Goal: Task Accomplishment & Management: Complete application form

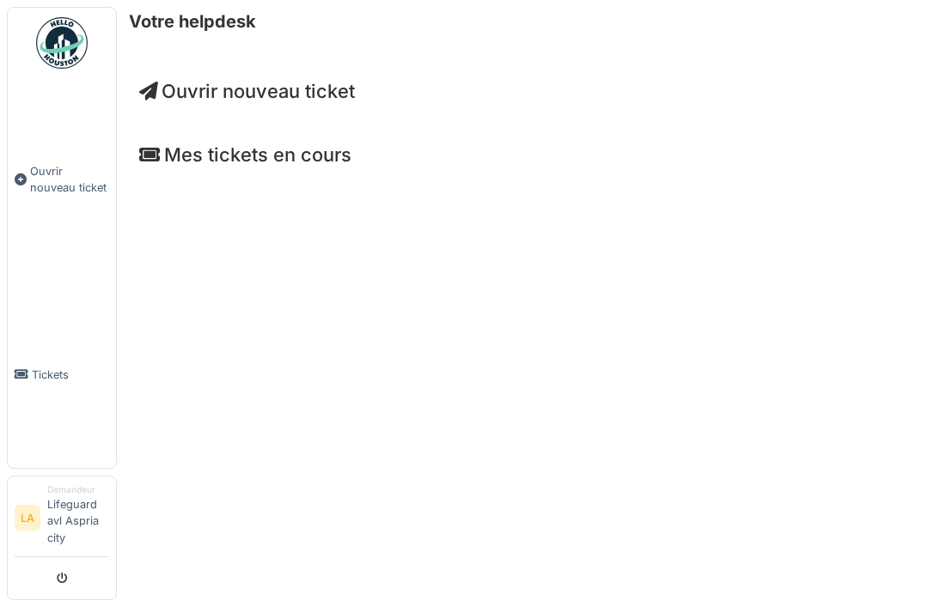
click at [68, 446] on link "Tickets" at bounding box center [62, 375] width 108 height 186
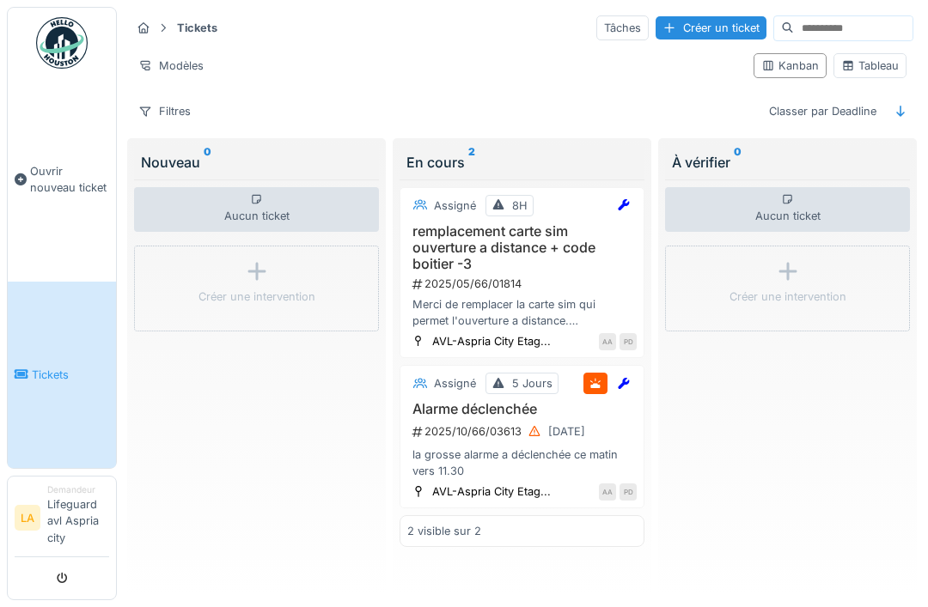
scroll to position [2, 0]
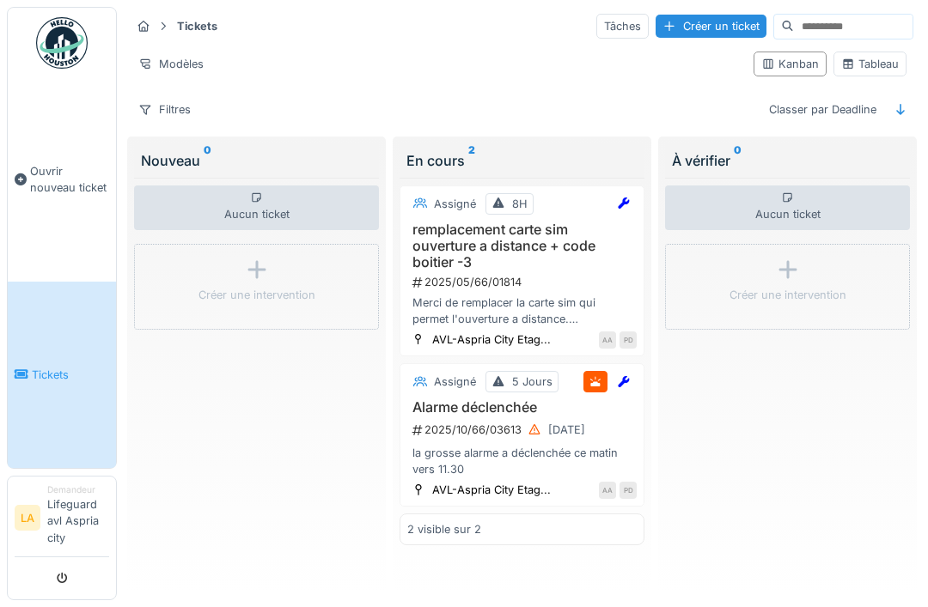
click at [55, 553] on li "Demandeur Lifeguard avl Aspria city" at bounding box center [78, 519] width 62 height 70
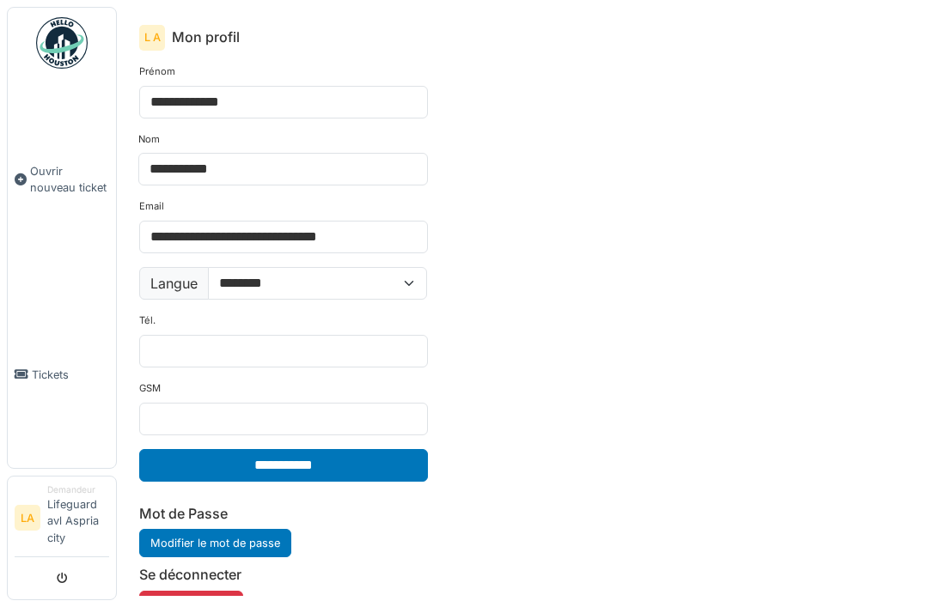
click at [68, 388] on link "Tickets" at bounding box center [62, 375] width 108 height 186
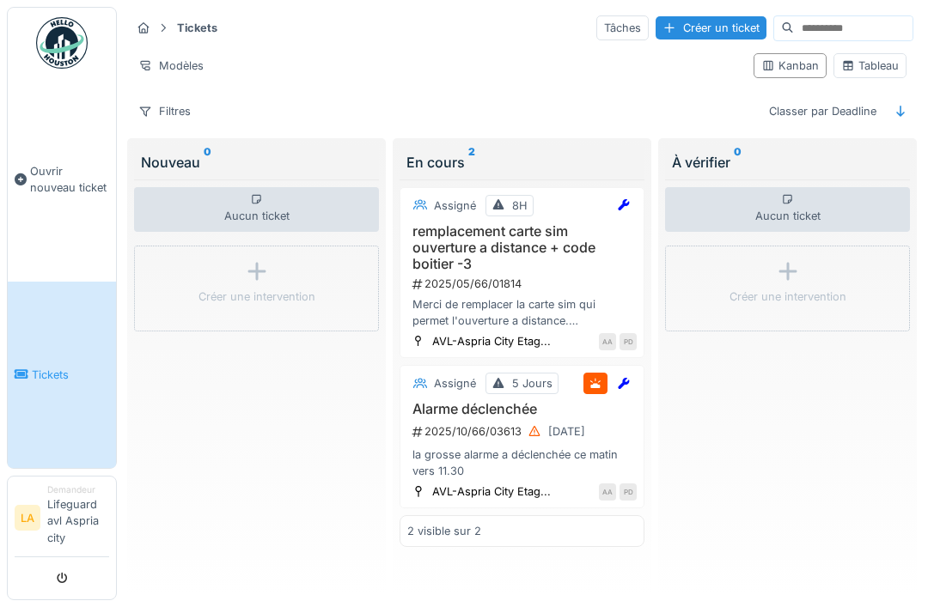
click at [208, 152] on sup "0" at bounding box center [208, 162] width 8 height 21
click at [59, 196] on span "Ouvrir nouveau ticket" at bounding box center [69, 179] width 79 height 33
